Goal: Task Accomplishment & Management: Complete application form

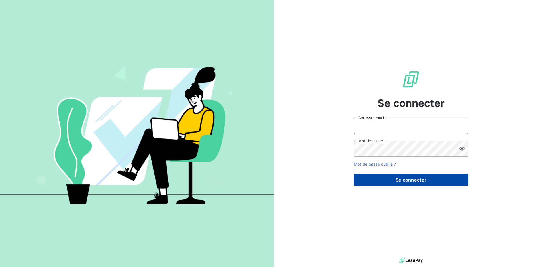
type input "[PERSON_NAME][EMAIL_ADDRESS][DOMAIN_NAME]"
click at [398, 180] on button "Se connecter" at bounding box center [411, 180] width 115 height 12
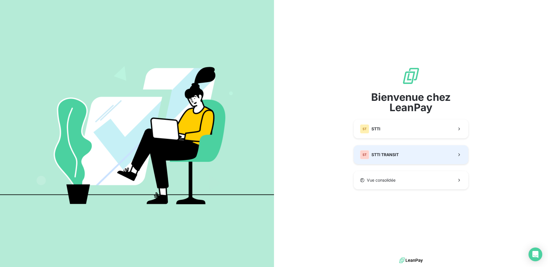
click at [388, 154] on span "STTI TRANSIT" at bounding box center [384, 155] width 27 height 6
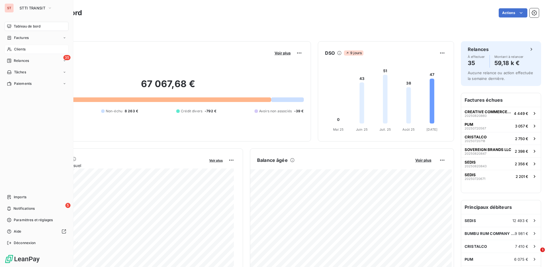
click at [19, 50] on span "Clients" at bounding box center [19, 49] width 11 height 5
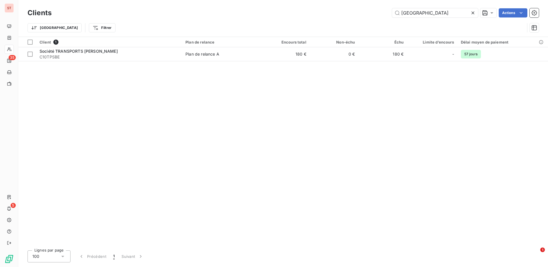
type input "[GEOGRAPHIC_DATA]"
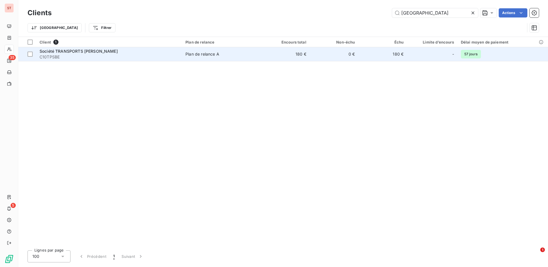
click at [60, 50] on span "Société TRANSPORTS [PERSON_NAME]" at bounding box center [79, 51] width 78 height 5
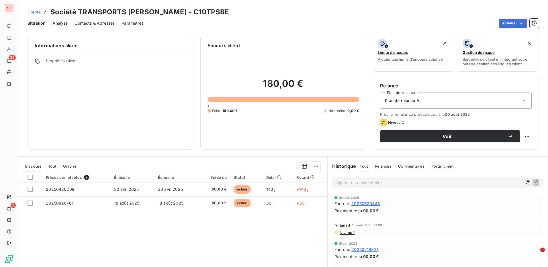
click at [85, 17] on h3 "Société TRANSPORTS [PERSON_NAME] - C10TPSBE" at bounding box center [139, 12] width 179 height 10
click at [93, 23] on span "Contacts & Adresses" at bounding box center [95, 23] width 40 height 6
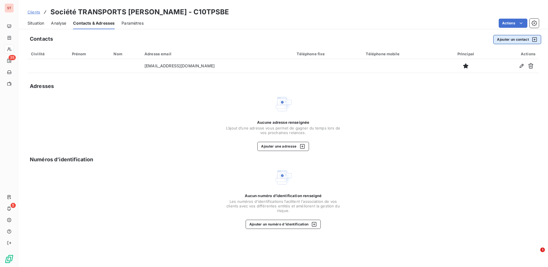
click at [509, 40] on button "Ajouter un contact" at bounding box center [517, 39] width 48 height 9
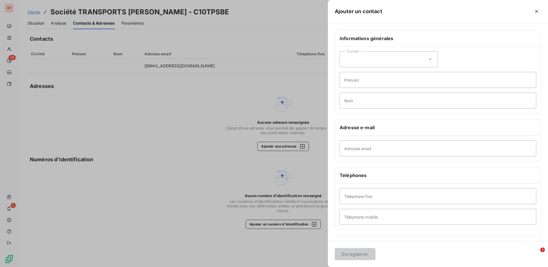
click at [423, 58] on div "Civilité" at bounding box center [389, 59] width 98 height 16
click at [363, 75] on span "Madame" at bounding box center [358, 73] width 15 height 5
click at [359, 79] on input "Prénom" at bounding box center [438, 80] width 197 height 16
type input "Marina"
type input "[PERSON_NAME] TOCA"
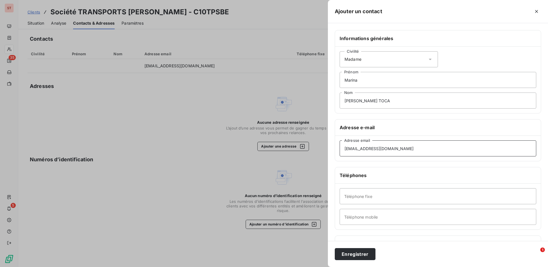
type input "[EMAIL_ADDRESS][DOMAIN_NAME]"
type input "0555043159"
click at [361, 255] on button "Enregistrer" at bounding box center [355, 254] width 41 height 12
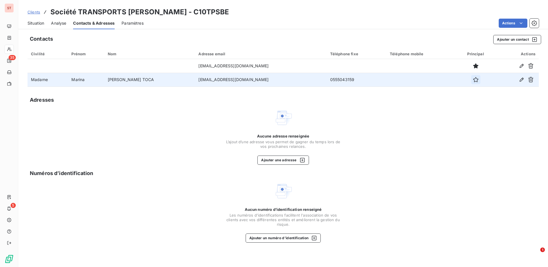
click at [473, 80] on icon "button" at bounding box center [476, 80] width 6 height 6
click at [56, 22] on span "Analyse" at bounding box center [58, 23] width 15 height 6
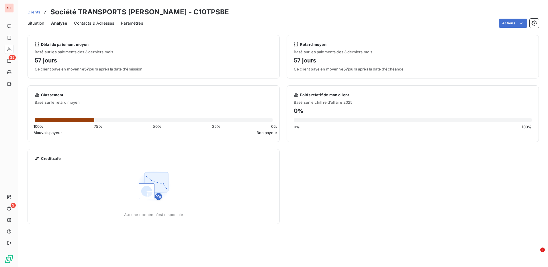
click at [41, 22] on span "Situation" at bounding box center [36, 23] width 17 height 6
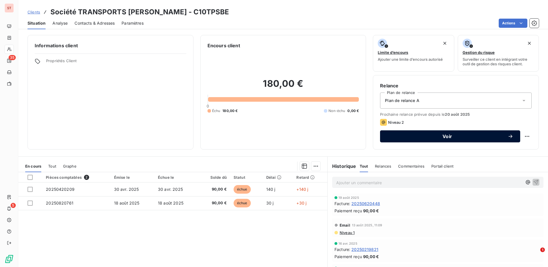
click at [444, 138] on span "Voir" at bounding box center [447, 136] width 121 height 5
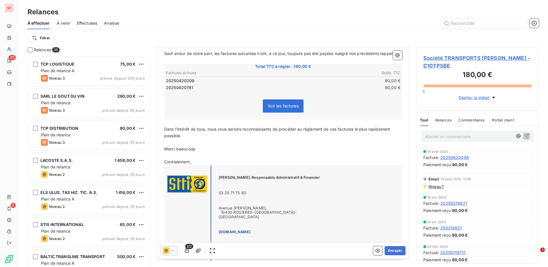
scroll to position [86, 0]
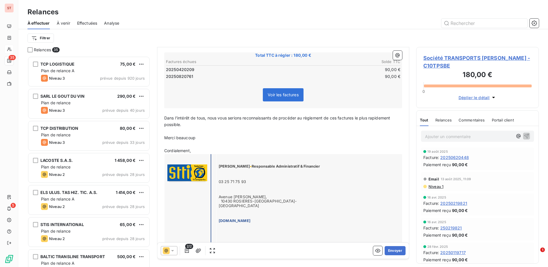
click at [175, 249] on icon at bounding box center [173, 251] width 6 height 6
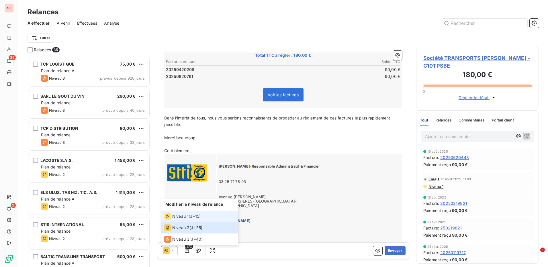
click at [183, 215] on span "Niveau 1" at bounding box center [180, 216] width 16 height 6
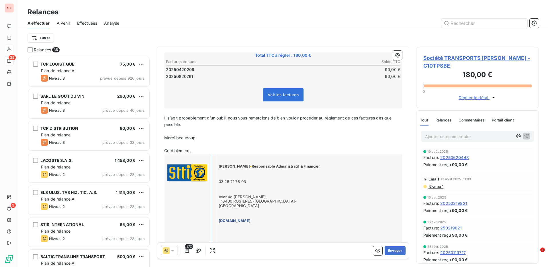
scroll to position [58, 0]
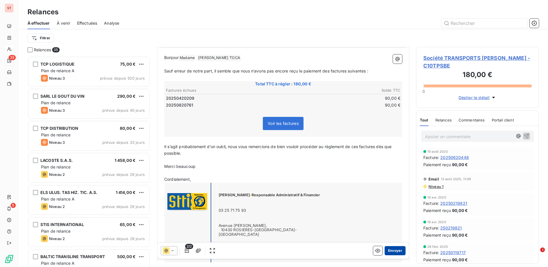
click at [395, 248] on button "Envoyer" at bounding box center [395, 250] width 21 height 9
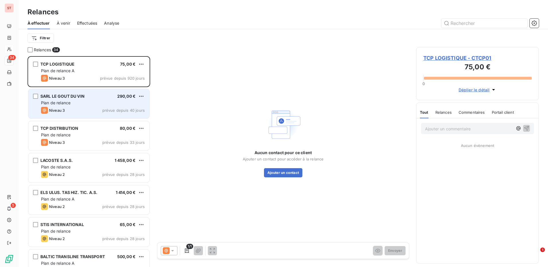
click at [75, 96] on span "SARL LE GOUT DU VIN" at bounding box center [62, 96] width 44 height 5
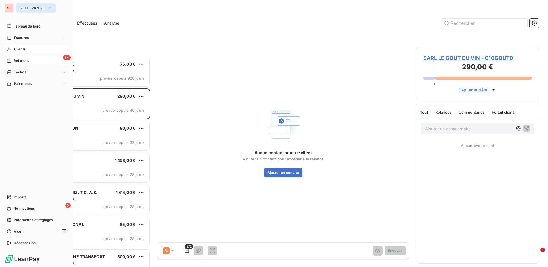
click at [37, 8] on span "STTI TRANSIT" at bounding box center [32, 8] width 26 height 5
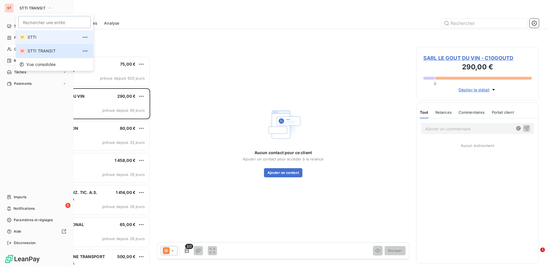
click at [38, 38] on span "STTI" at bounding box center [53, 37] width 51 height 6
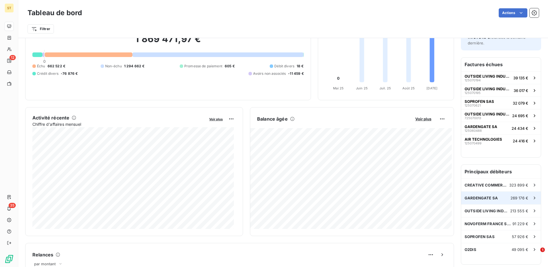
scroll to position [58, 0]
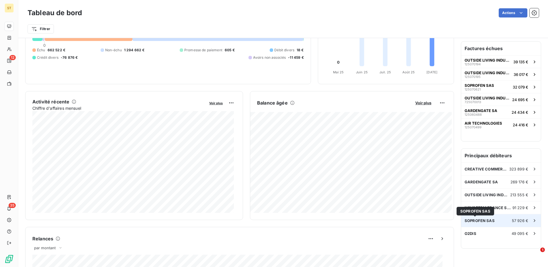
click at [479, 222] on span "SOPROFEN SAS" at bounding box center [479, 220] width 30 height 5
